Goal: Transaction & Acquisition: Purchase product/service

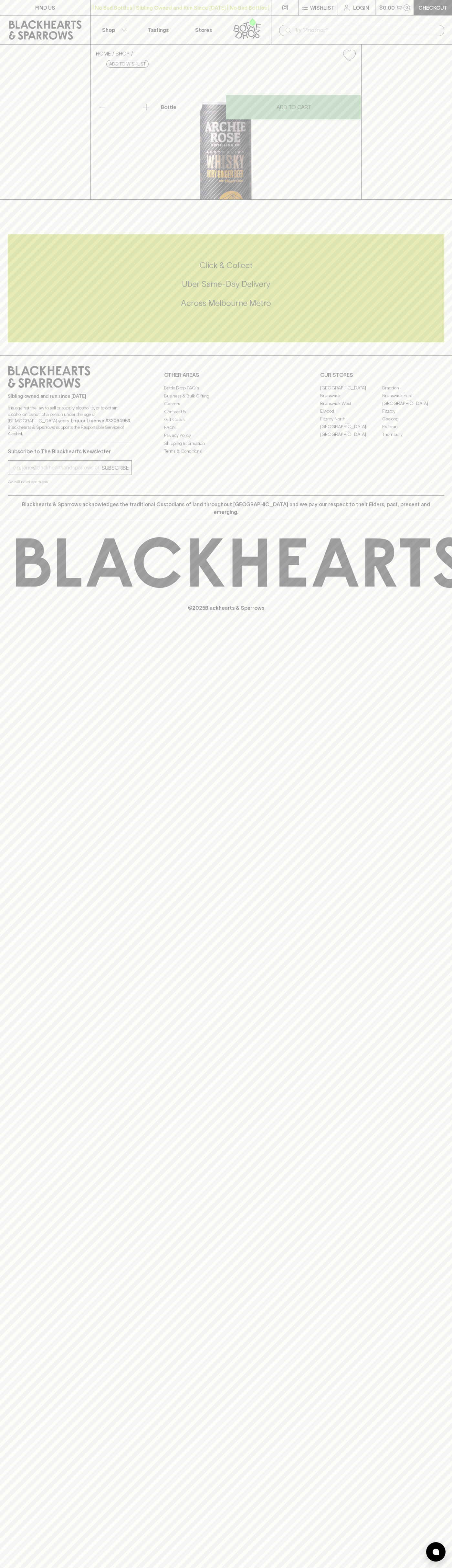
click at [314, 18] on div "​" at bounding box center [361, 30] width 181 height 29
click at [441, 7] on p "Checkout" at bounding box center [433, 7] width 29 height 8
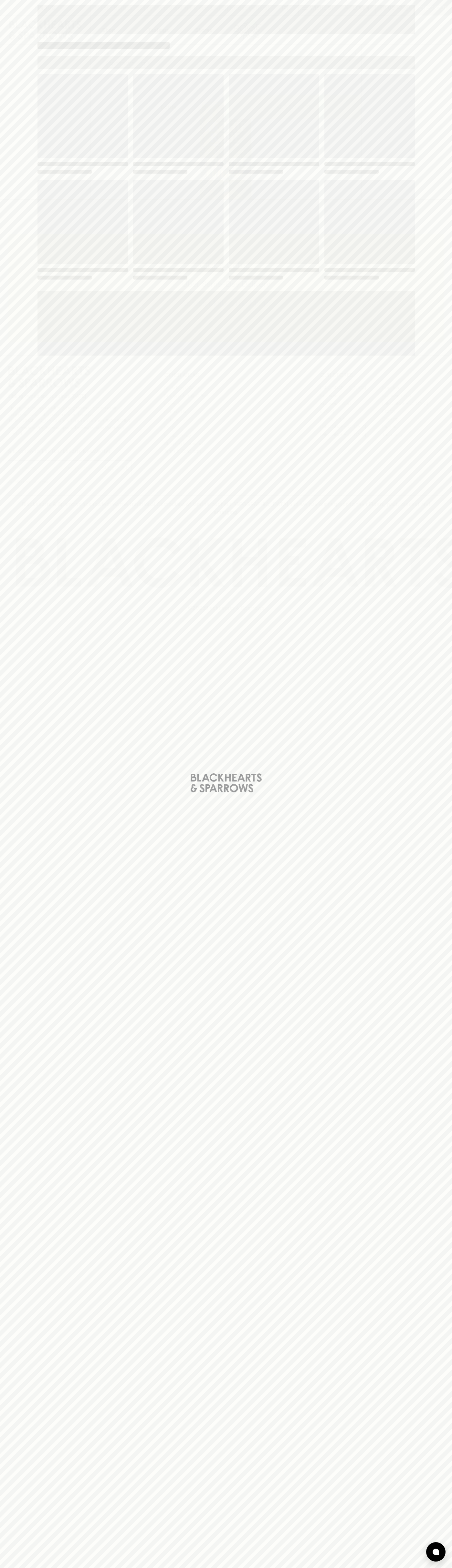
click at [68, 1567] on html "FIND US | No Bad Bottles | Sibling Owned and Run Since 2006 | No Bad Bottles | …" at bounding box center [226, 784] width 452 height 1568
click at [24, 957] on div "Loading" at bounding box center [226, 784] width 452 height 1568
